Goal: Check status

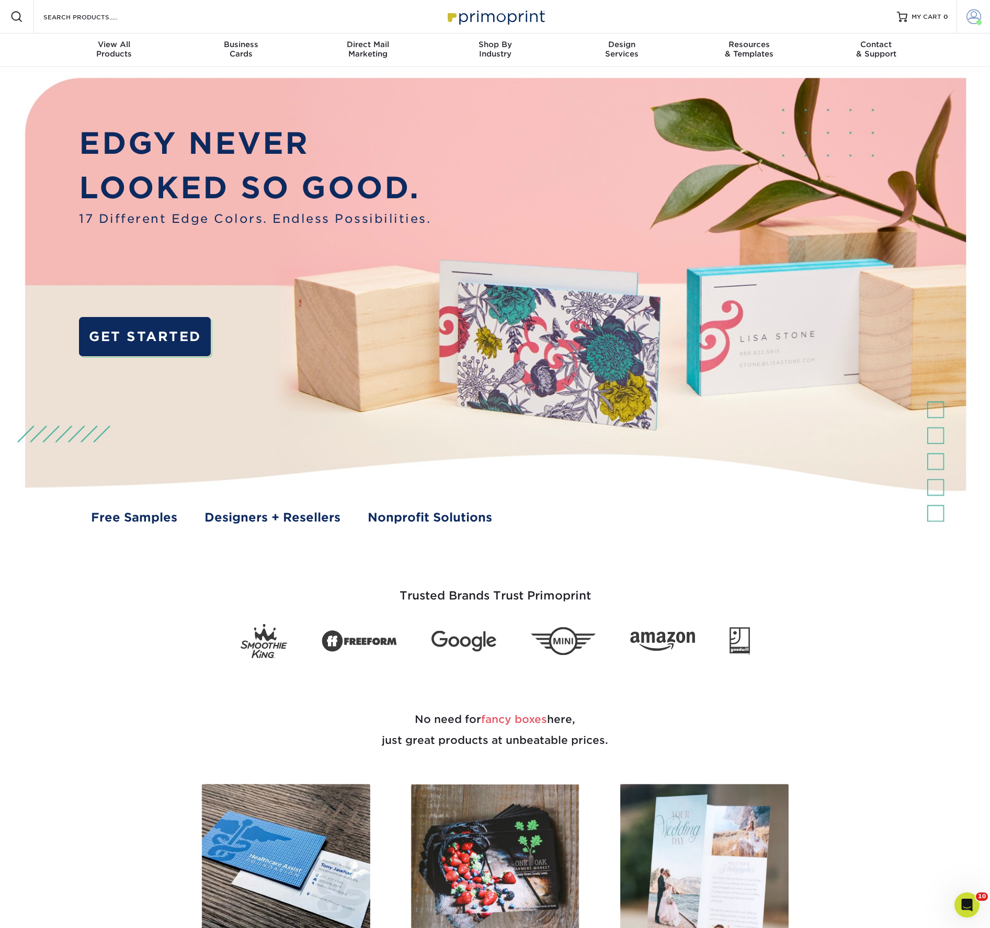
click at [966, 18] on span at bounding box center [973, 16] width 15 height 15
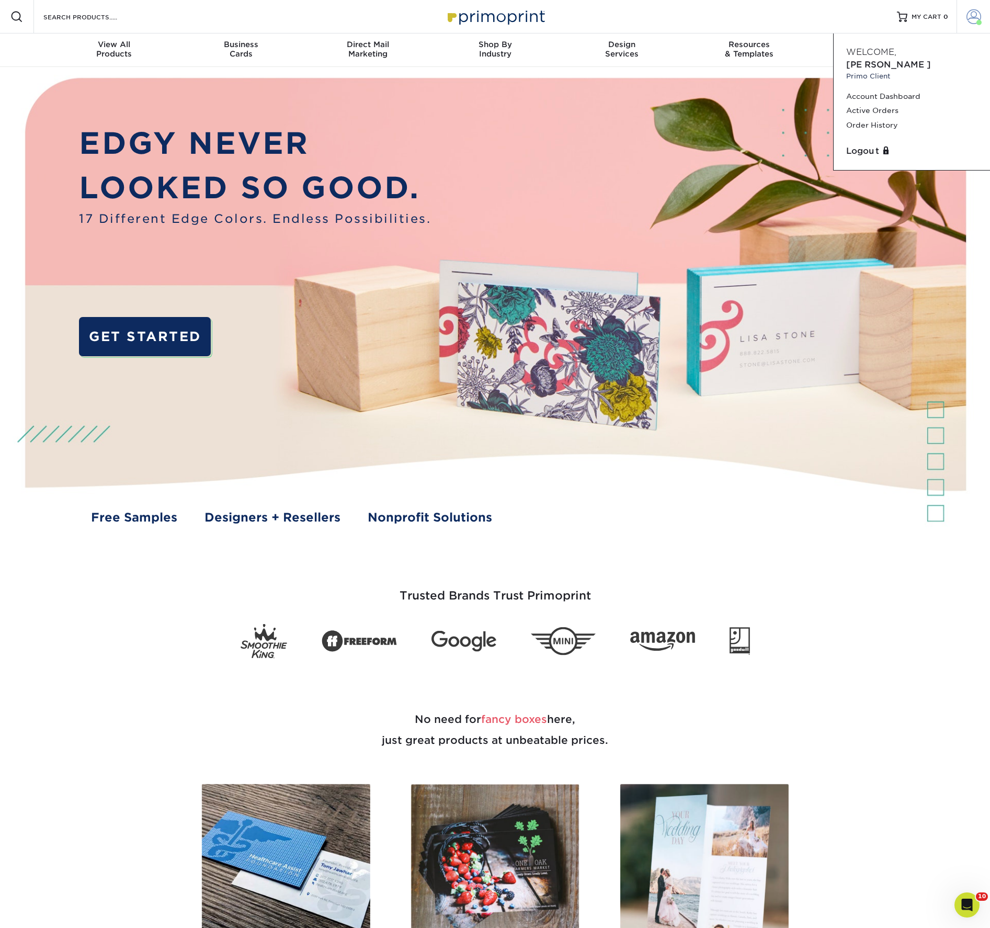
click at [888, 118] on link "Active Orders" at bounding box center [911, 111] width 131 height 14
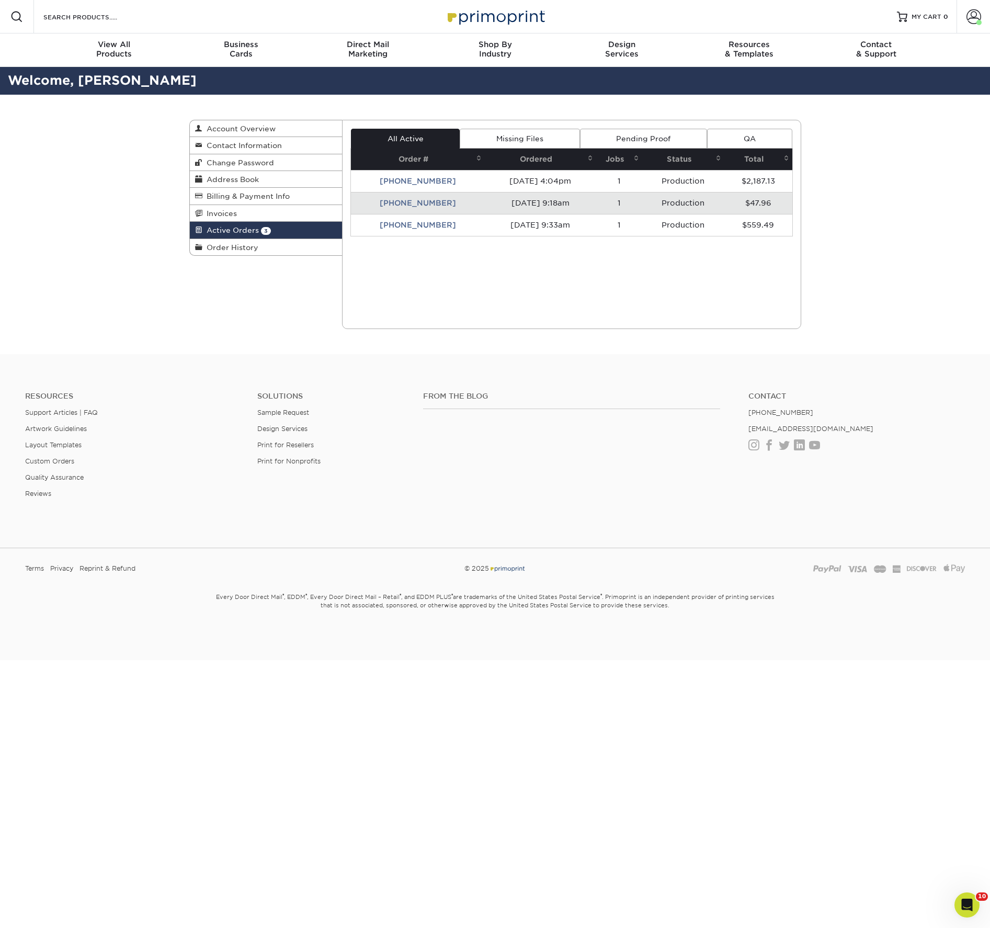
click at [242, 238] on link "Active Orders 3" at bounding box center [266, 230] width 153 height 17
click at [409, 214] on td "[PHONE_NUMBER]" at bounding box center [418, 203] width 134 height 22
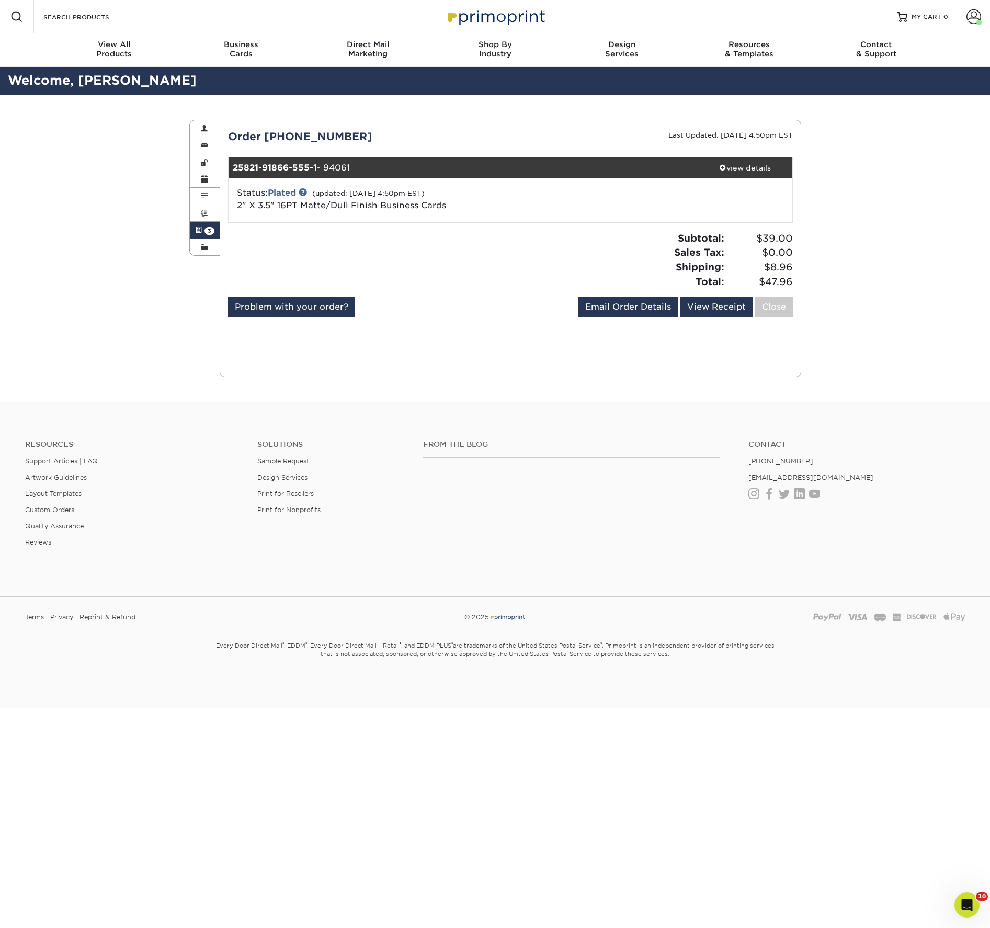
click at [733, 173] on div "view details" at bounding box center [745, 168] width 94 height 10
